Goal: Find specific page/section: Find specific page/section

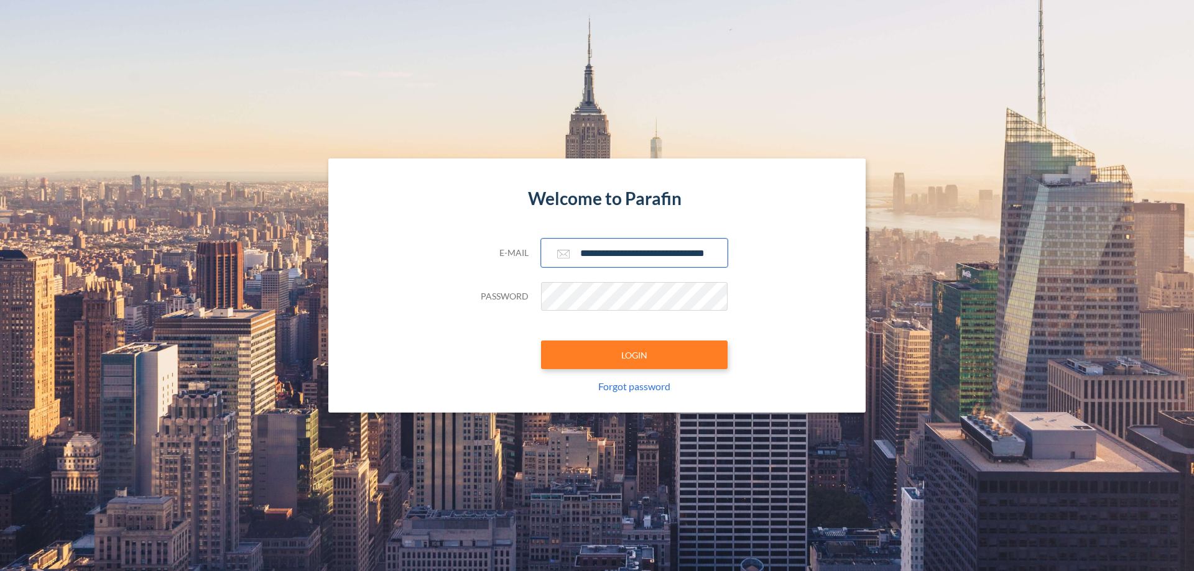
type input "**********"
click at [634, 355] on button "LOGIN" at bounding box center [634, 355] width 187 height 29
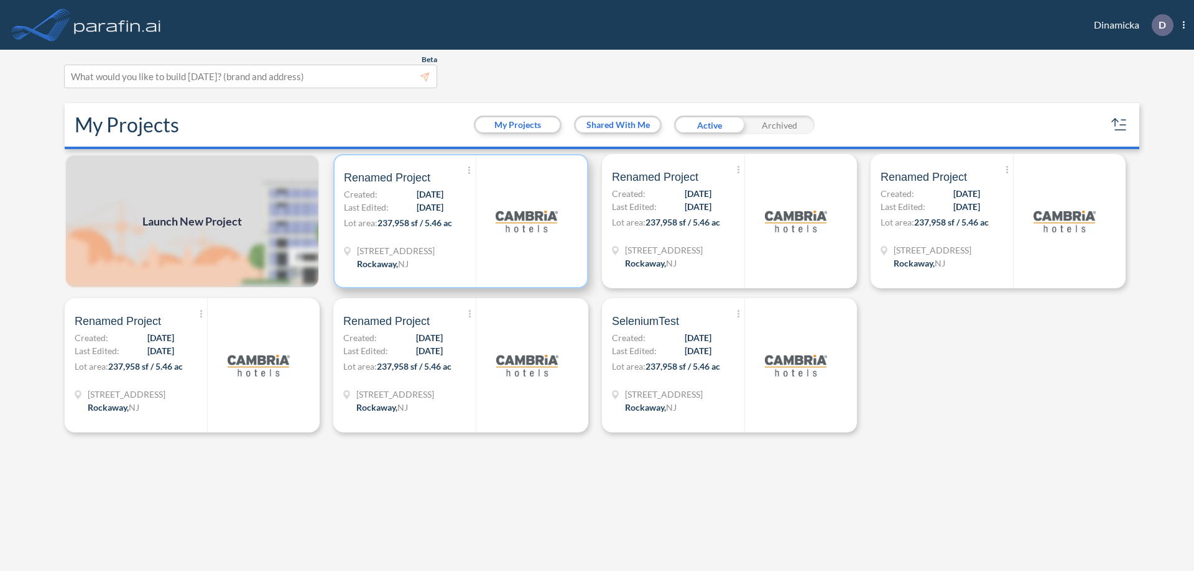
scroll to position [3, 0]
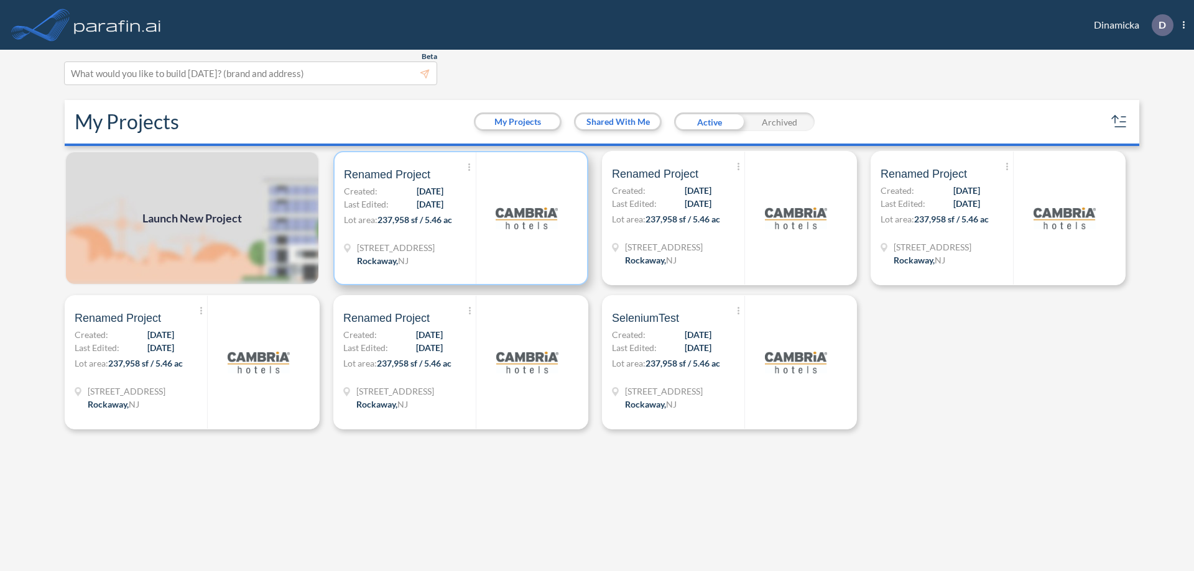
click at [461, 218] on p "Lot area: 237,958 sf / 5.46 ac" at bounding box center [410, 222] width 132 height 18
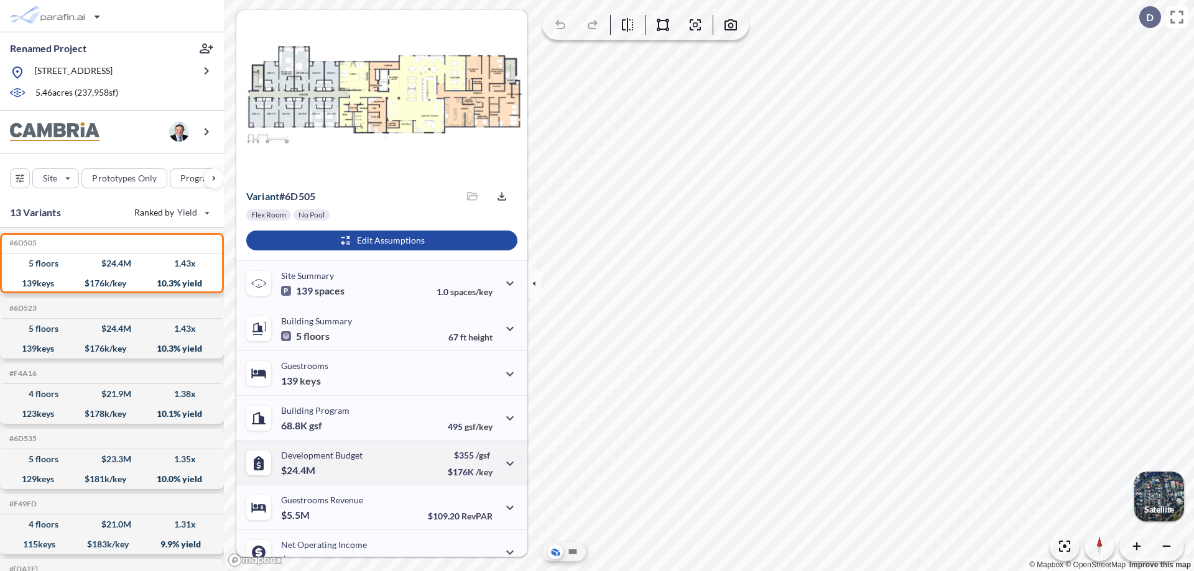
scroll to position [63, 0]
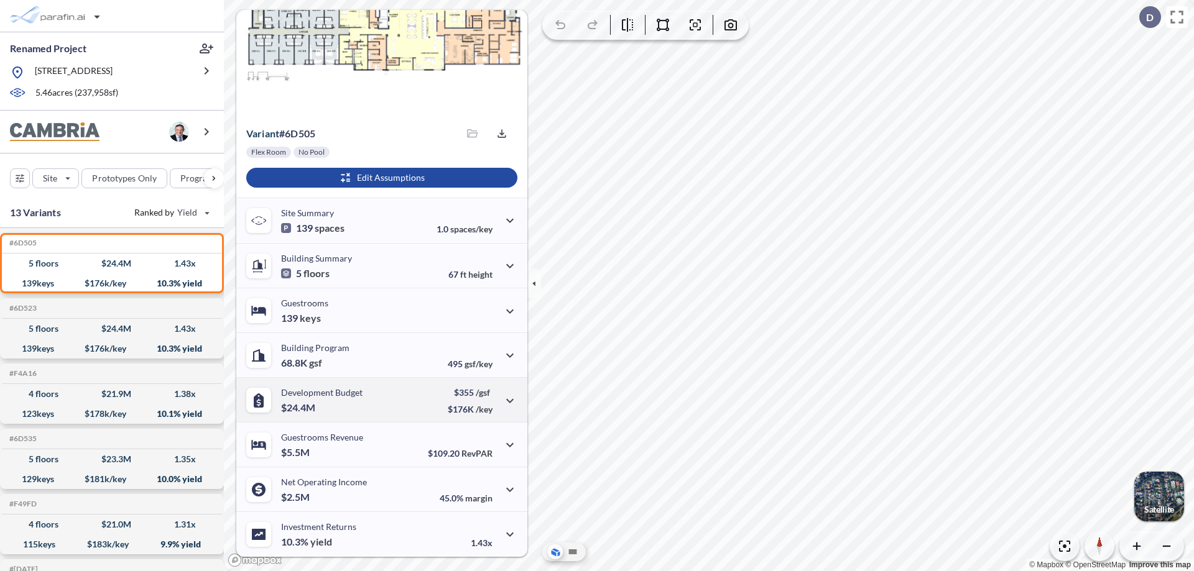
click at [380, 400] on div "Development Budget $24.4M $355 /gsf $176K /key" at bounding box center [381, 399] width 291 height 45
